Goal: Find specific page/section: Find specific page/section

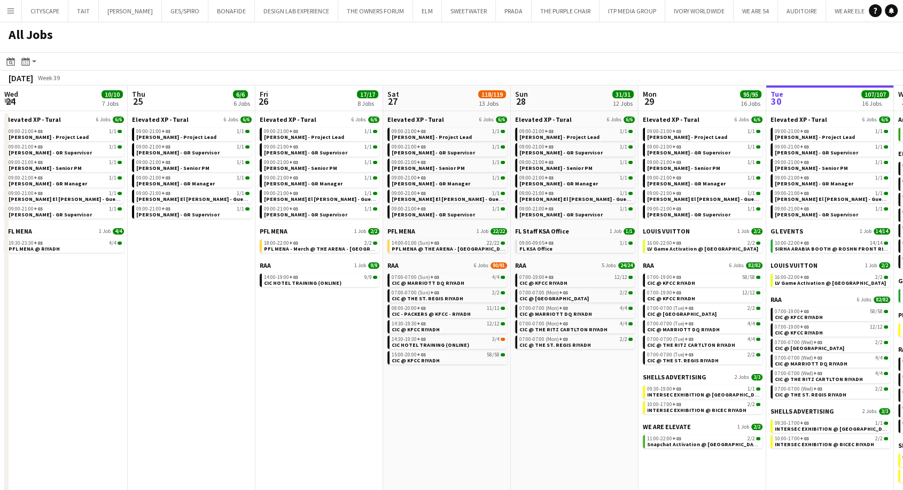
scroll to position [0, 455]
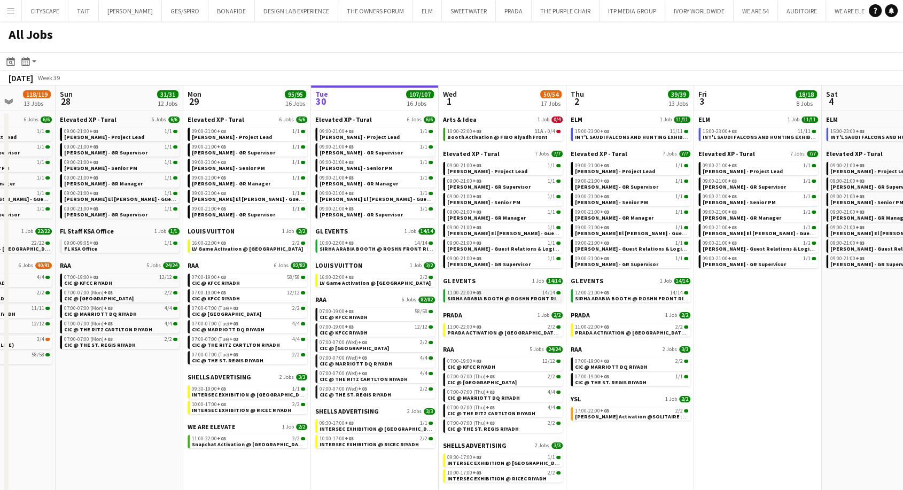
click at [475, 296] on span "SIRHA ARABIA BOOTH @ ROSHN FRONT RIYADH" at bounding box center [508, 298] width 122 height 7
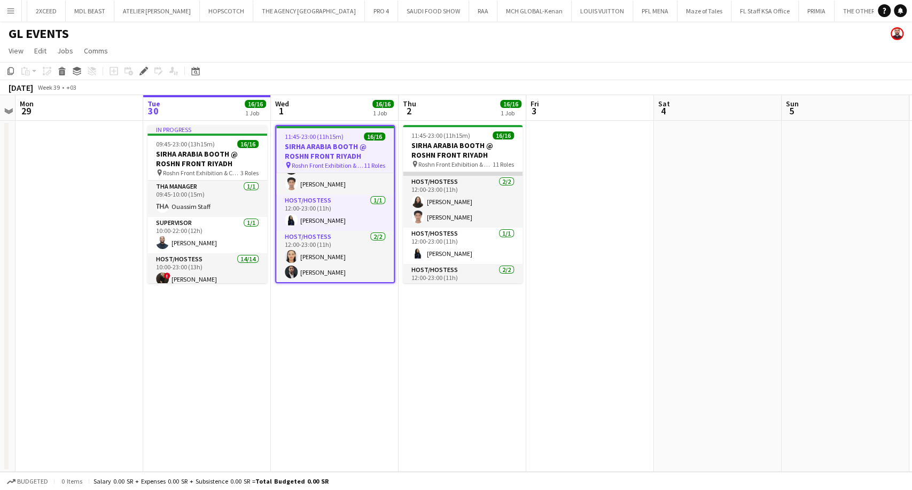
scroll to position [178, 0]
click at [4, 16] on button "Menu" at bounding box center [10, 10] width 21 height 21
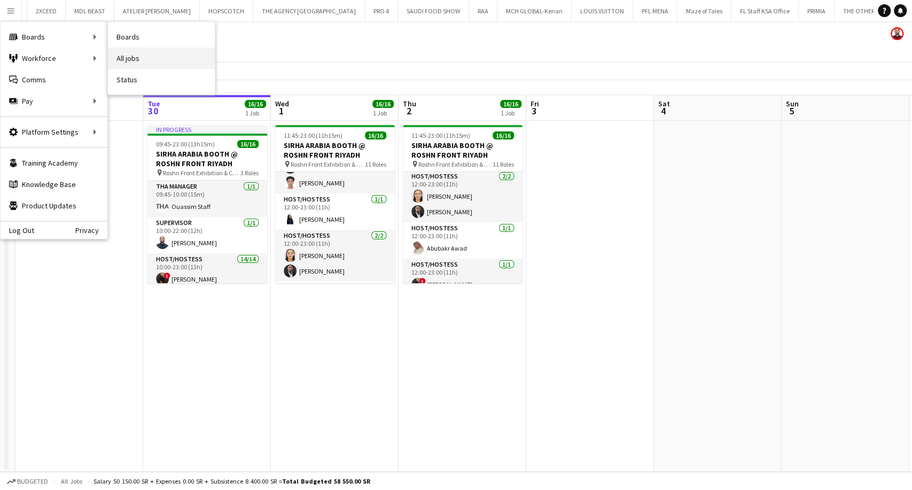
click at [130, 55] on link "All jobs" at bounding box center [161, 58] width 107 height 21
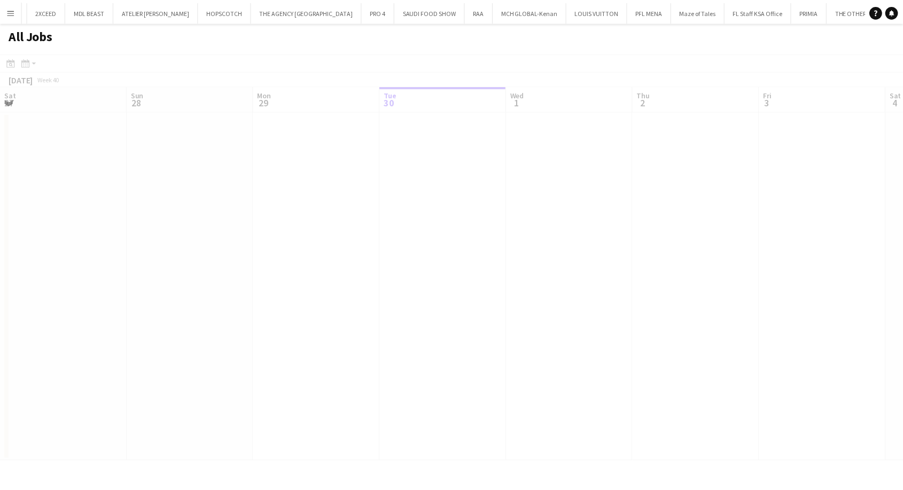
scroll to position [0, 255]
